Goal: Task Accomplishment & Management: Manage account settings

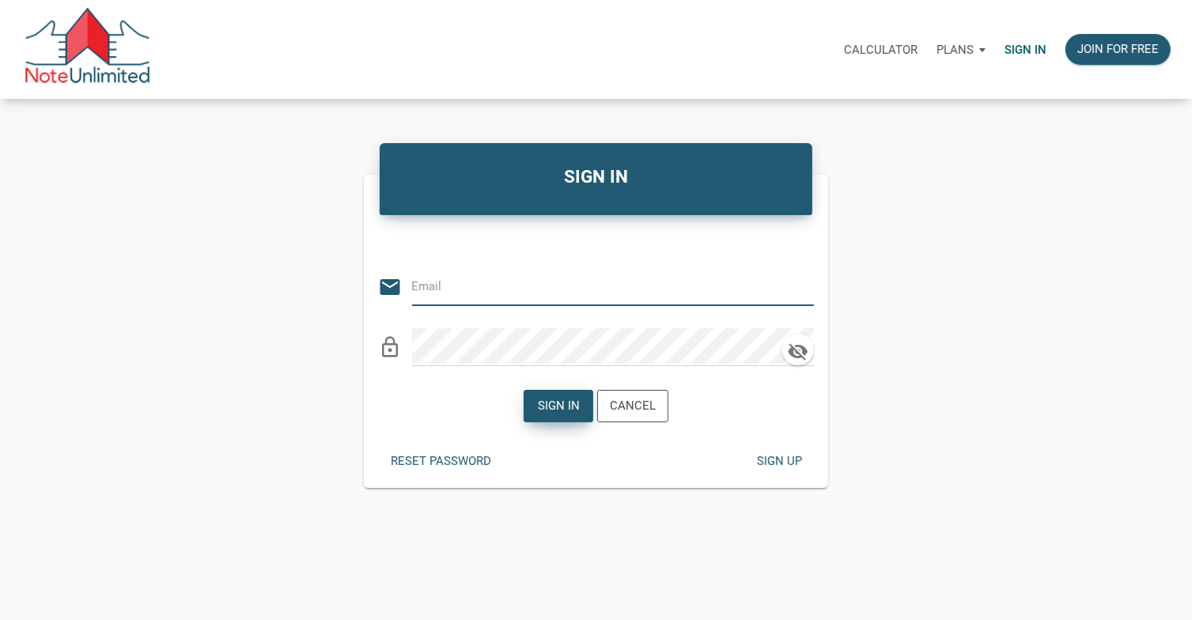
type input "[EMAIL_ADDRESS][DOMAIN_NAME]"
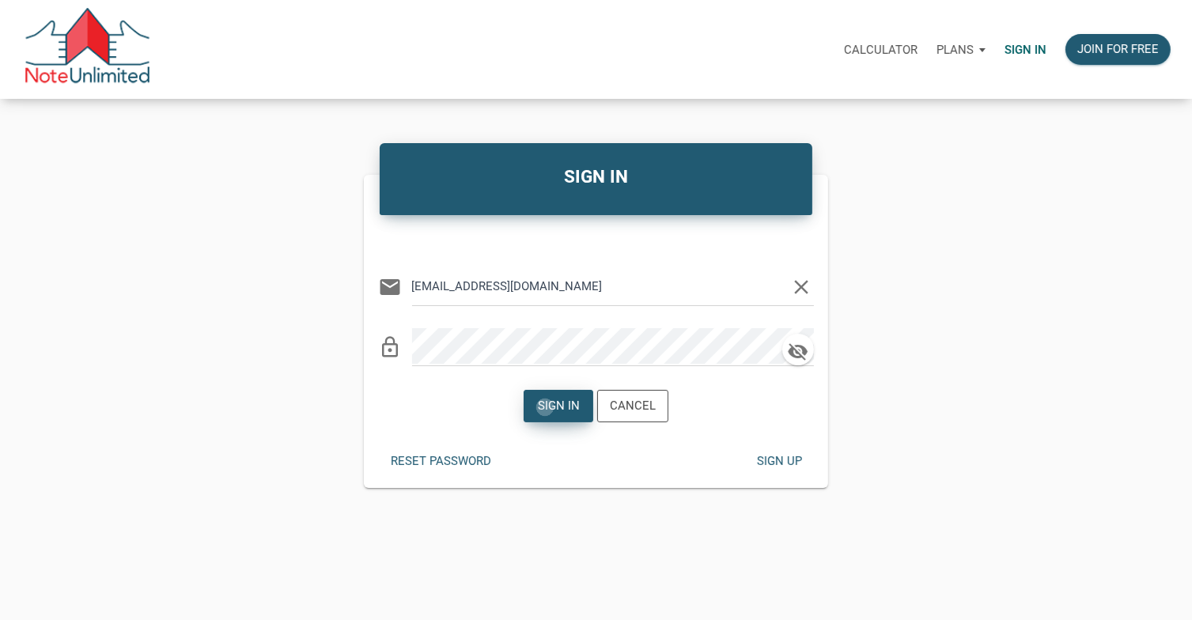
click at [546, 408] on div "Sign in" at bounding box center [559, 406] width 42 height 18
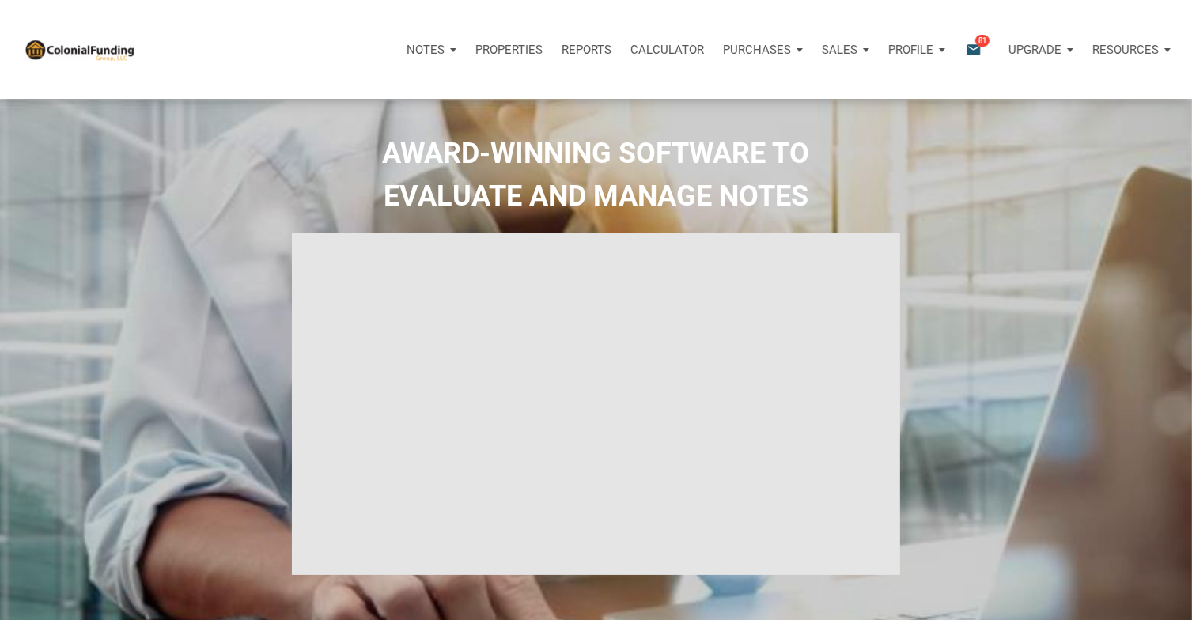
select select
type input "Introduction to new features"
select select
click at [425, 46] on p "Notes" at bounding box center [426, 50] width 38 height 14
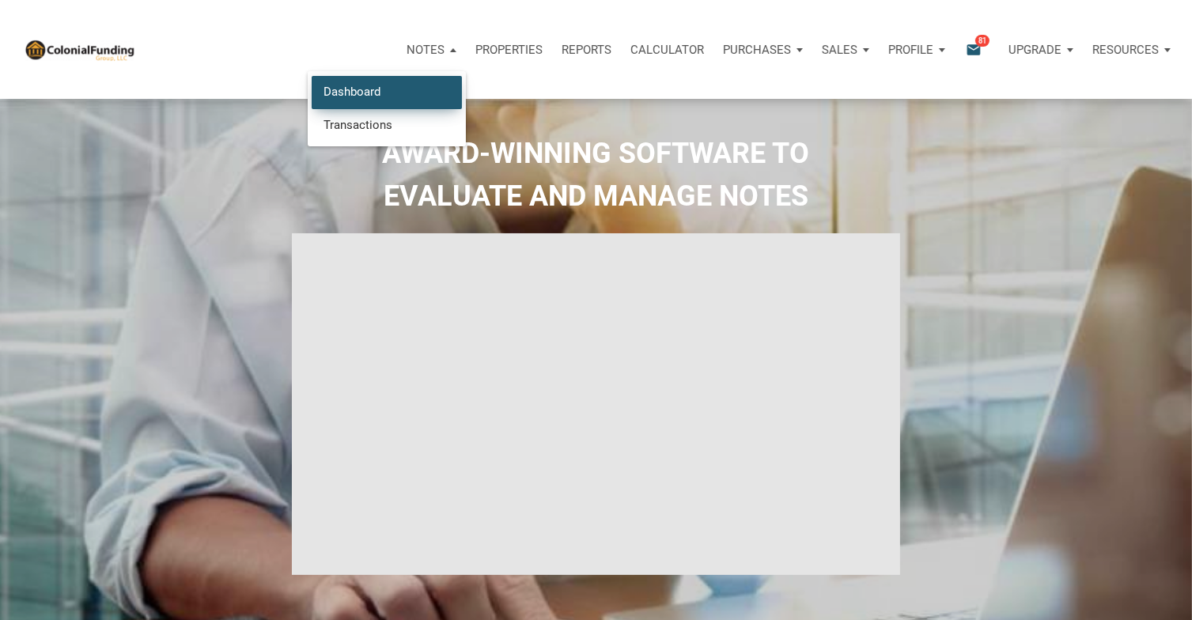
click at [368, 86] on link "Dashboard" at bounding box center [387, 92] width 150 height 32
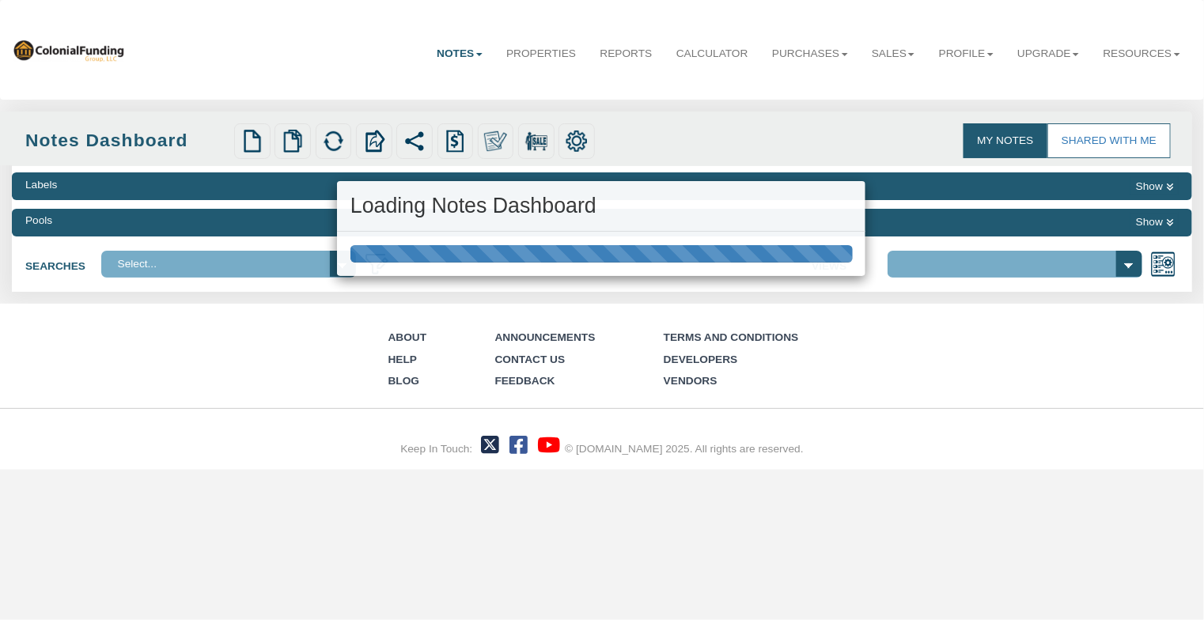
select select "316"
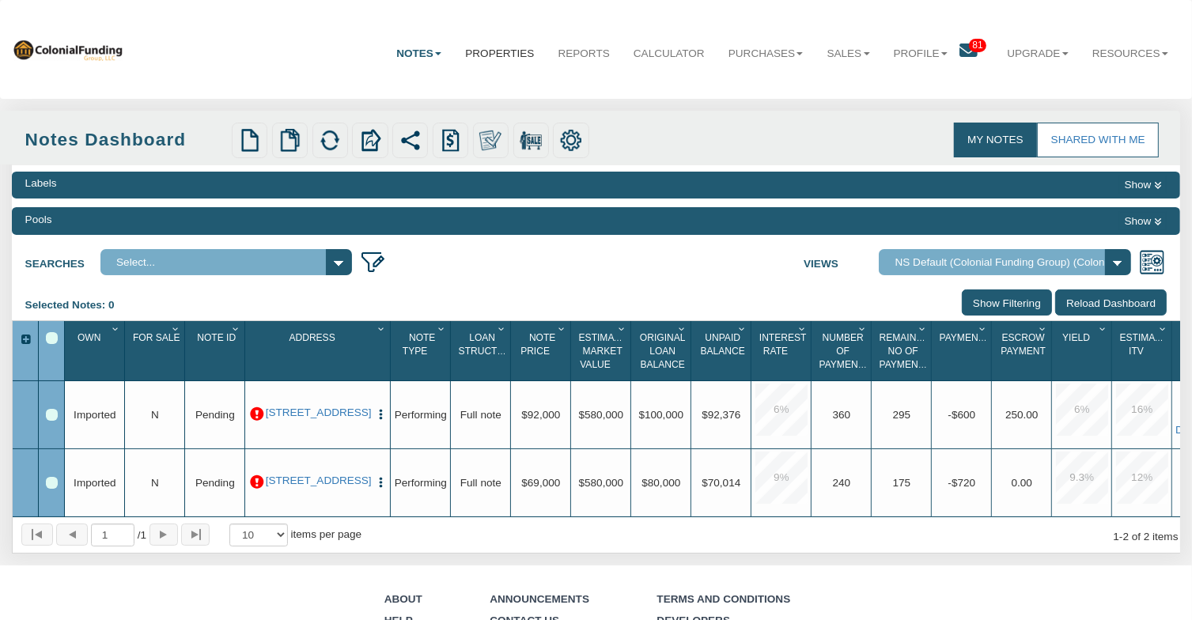
click at [474, 54] on link "Properties" at bounding box center [499, 54] width 93 height 40
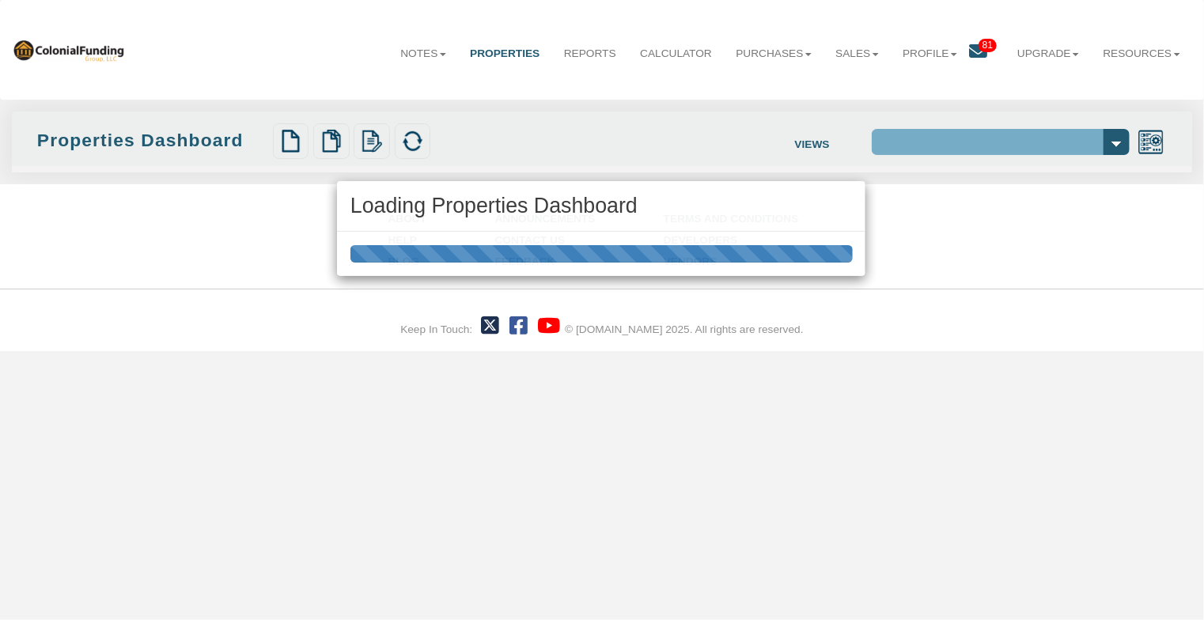
select select "138"
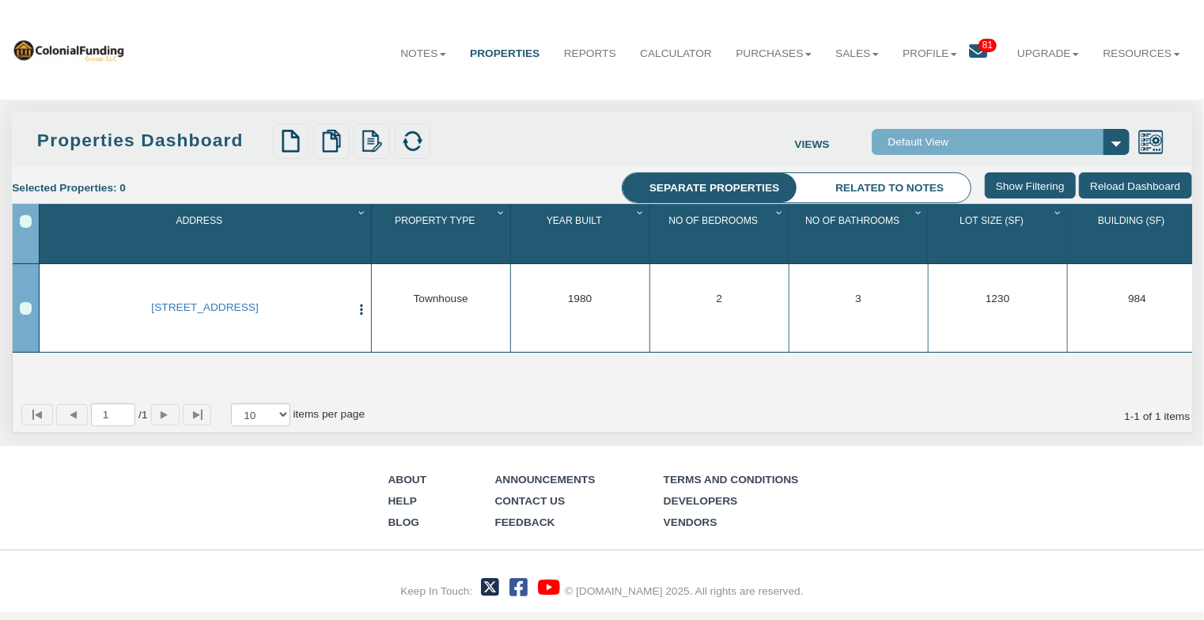
click at [975, 47] on icon at bounding box center [978, 52] width 18 height 18
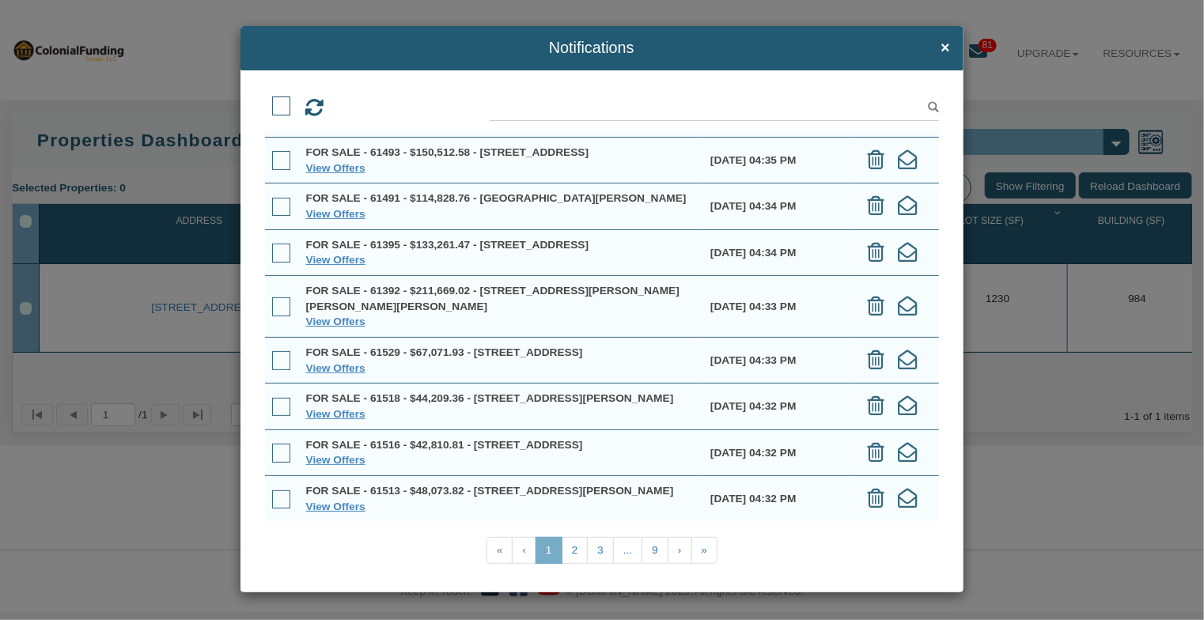
scroll to position [116, 0]
click at [339, 408] on link "View Offers" at bounding box center [335, 414] width 59 height 12
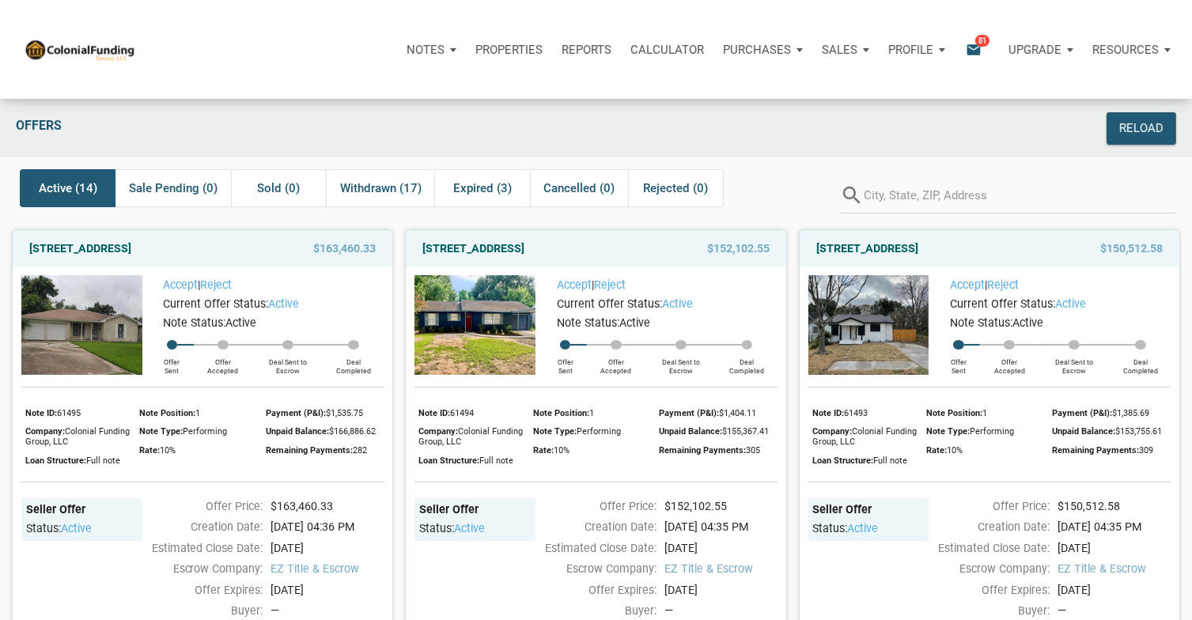
click at [64, 187] on span "Active (14)" at bounding box center [68, 188] width 59 height 19
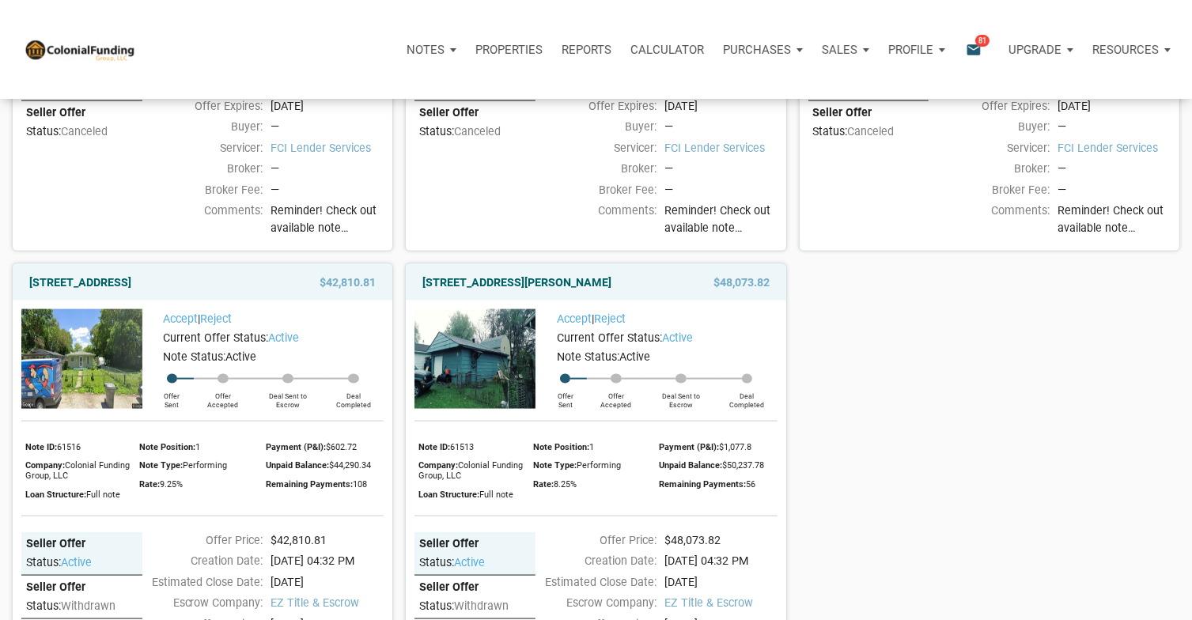
scroll to position [2215, 0]
